Goal: Task Accomplishment & Management: Complete application form

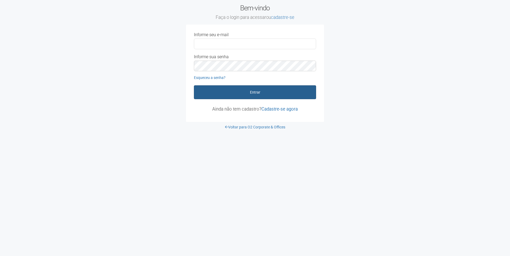
type input "**********"
click at [254, 96] on button "Entrar" at bounding box center [255, 92] width 122 height 14
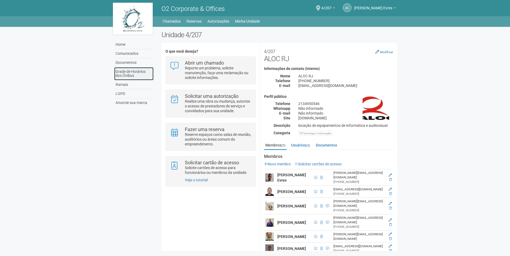
click at [131, 71] on link "Grade de Horários dos Ônibus" at bounding box center [133, 73] width 39 height 13
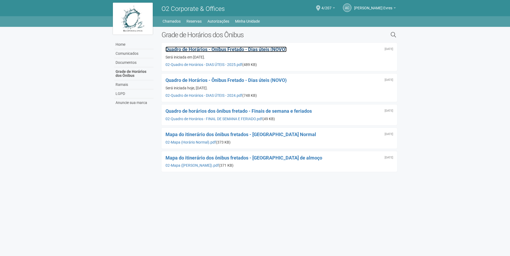
click at [235, 51] on span "Quadro de Horários - Ônibus Fretado - Dias úteis (NOVO)" at bounding box center [226, 49] width 121 height 6
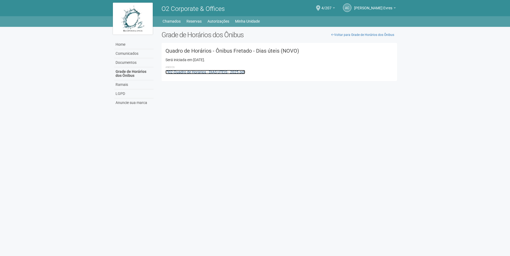
click at [197, 73] on link "02-Quadro de Horários - DIAS ÚTEIS - 2025.pdf" at bounding box center [206, 72] width 80 height 4
click at [126, 42] on link "Home" at bounding box center [133, 44] width 39 height 9
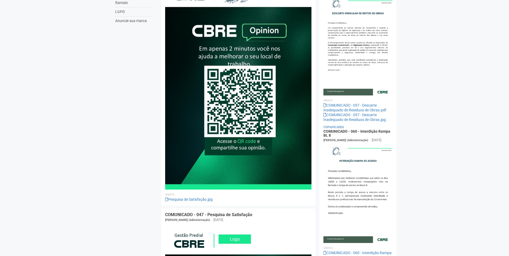
scroll to position [27, 0]
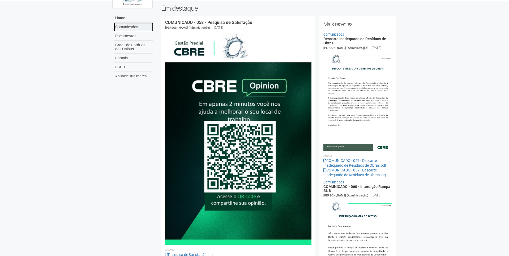
click at [130, 26] on link "Comunicados" at bounding box center [133, 27] width 39 height 9
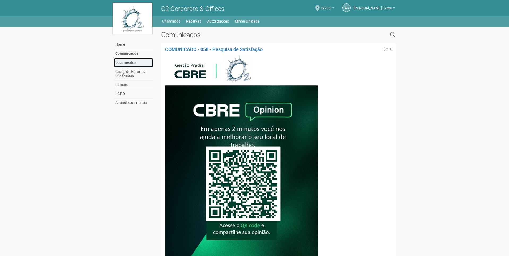
click at [136, 62] on link "Documentos" at bounding box center [133, 62] width 39 height 9
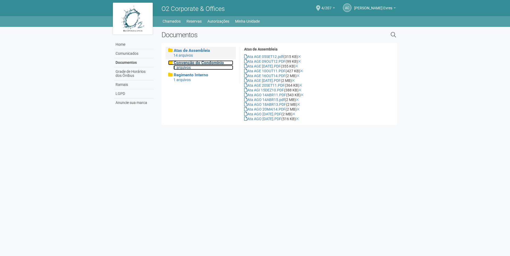
click at [187, 66] on div "1 arquivos" at bounding box center [203, 67] width 60 height 5
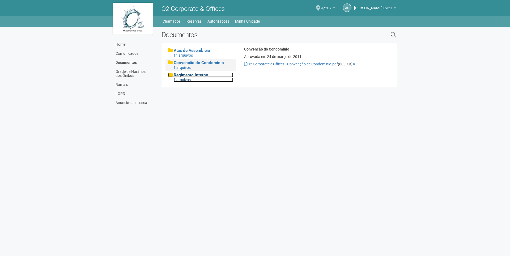
click at [189, 79] on div "1 arquivos" at bounding box center [203, 79] width 60 height 5
click at [199, 21] on link "Reservas" at bounding box center [194, 21] width 15 height 7
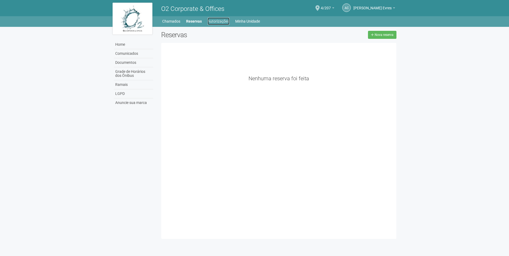
click at [215, 20] on link "Autorizações" at bounding box center [219, 21] width 22 height 7
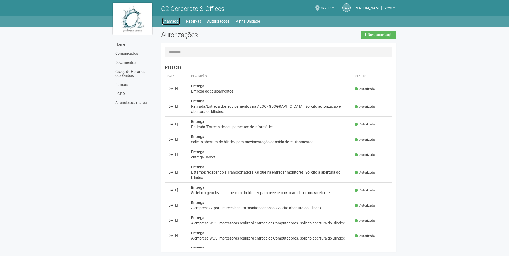
click at [176, 25] on link "Chamados" at bounding box center [171, 21] width 18 height 7
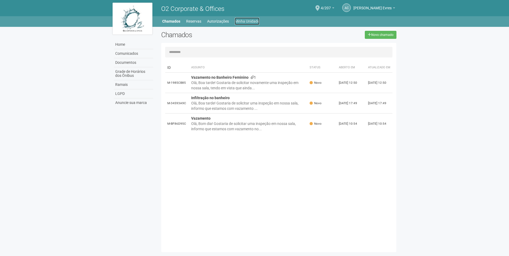
click at [250, 20] on link "Minha Unidade" at bounding box center [247, 21] width 25 height 7
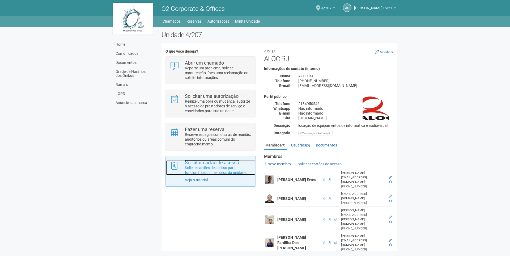
click at [232, 172] on p "Solicite cartões de acesso para funcionários ou membros da unidade." at bounding box center [218, 170] width 67 height 10
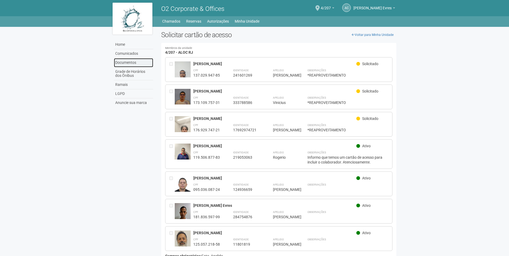
click at [125, 61] on link "Documentos" at bounding box center [133, 62] width 39 height 9
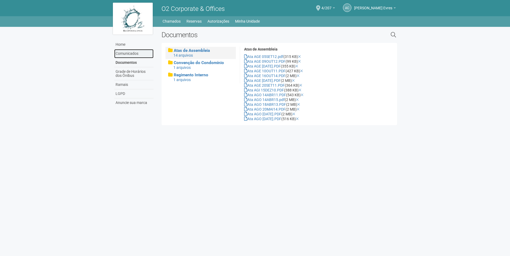
click at [135, 53] on link "Comunicados" at bounding box center [133, 53] width 39 height 9
